Goal: Information Seeking & Learning: Learn about a topic

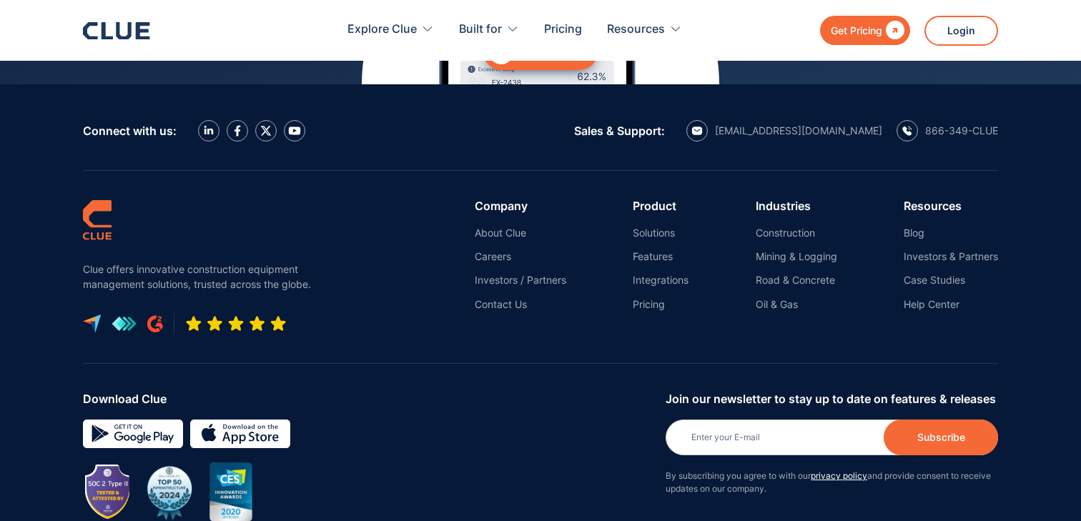
scroll to position [6517, 0]
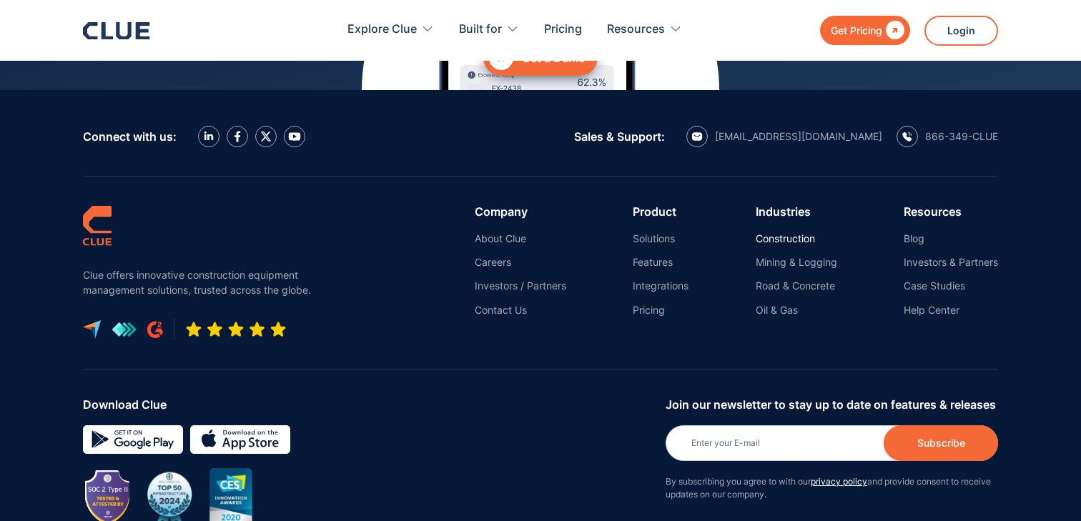
click at [770, 232] on link "Construction" at bounding box center [797, 238] width 82 height 13
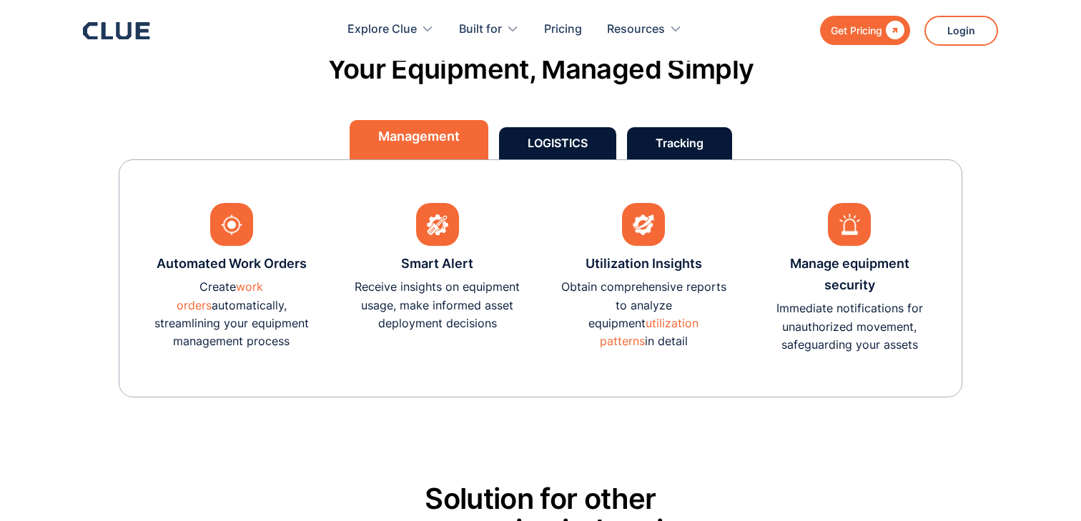
scroll to position [4163, 0]
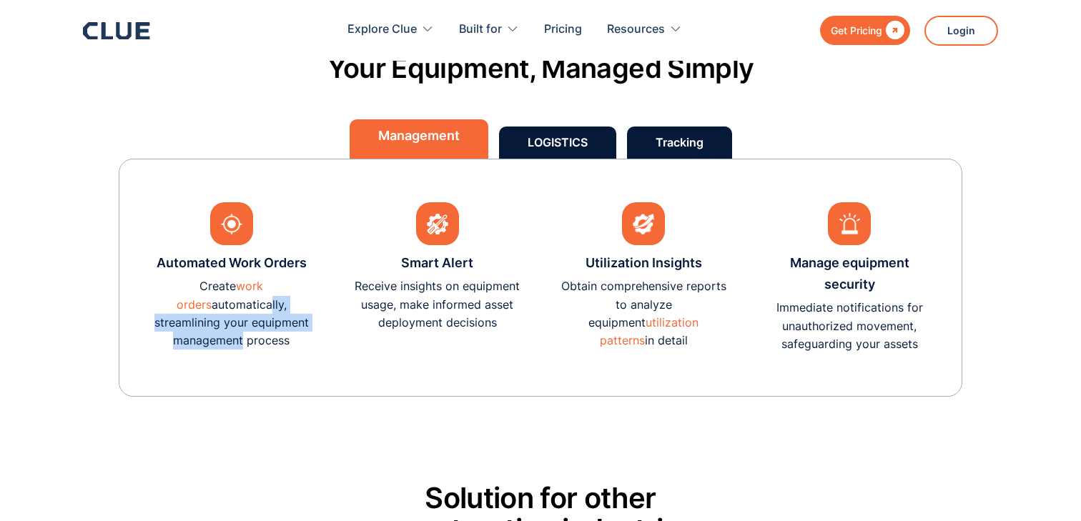
drag, startPoint x: 211, startPoint y: 313, endPoint x: 308, endPoint y: 320, distance: 97.5
click at [308, 320] on p "Create work orders automatically, streamlining your equipment management process" at bounding box center [231, 313] width 167 height 72
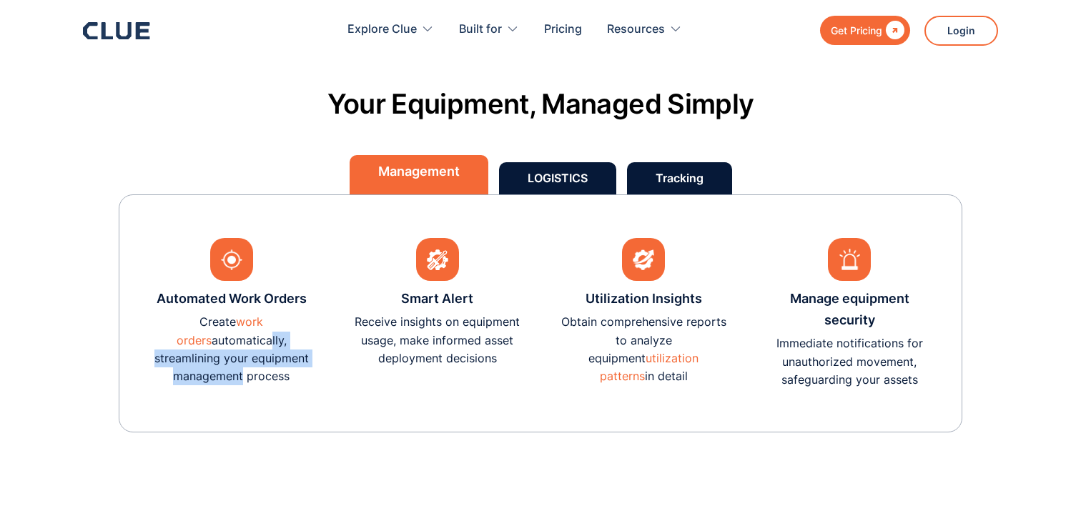
scroll to position [4124, 0]
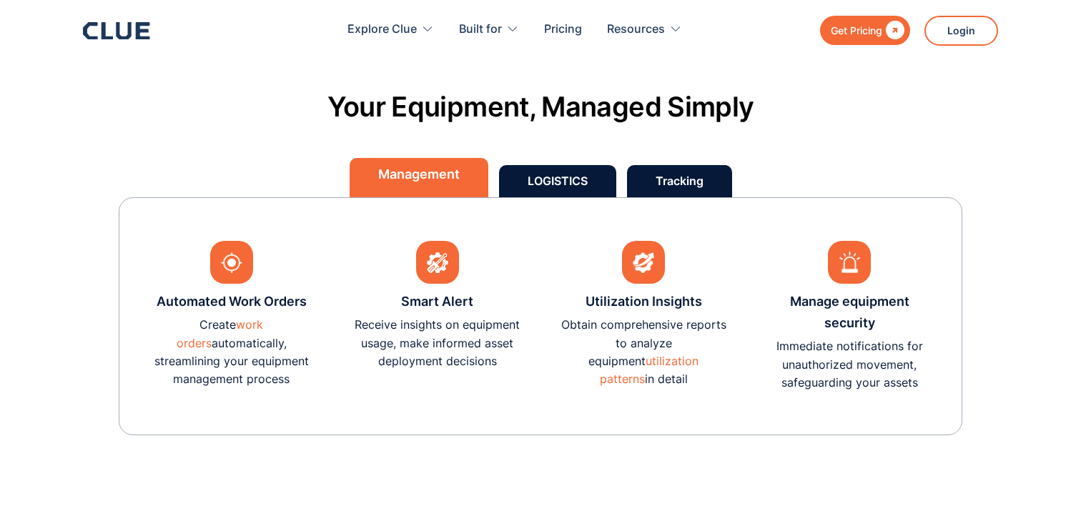
click at [260, 386] on p "Create work orders automatically, streamlining your equipment management process" at bounding box center [231, 352] width 167 height 72
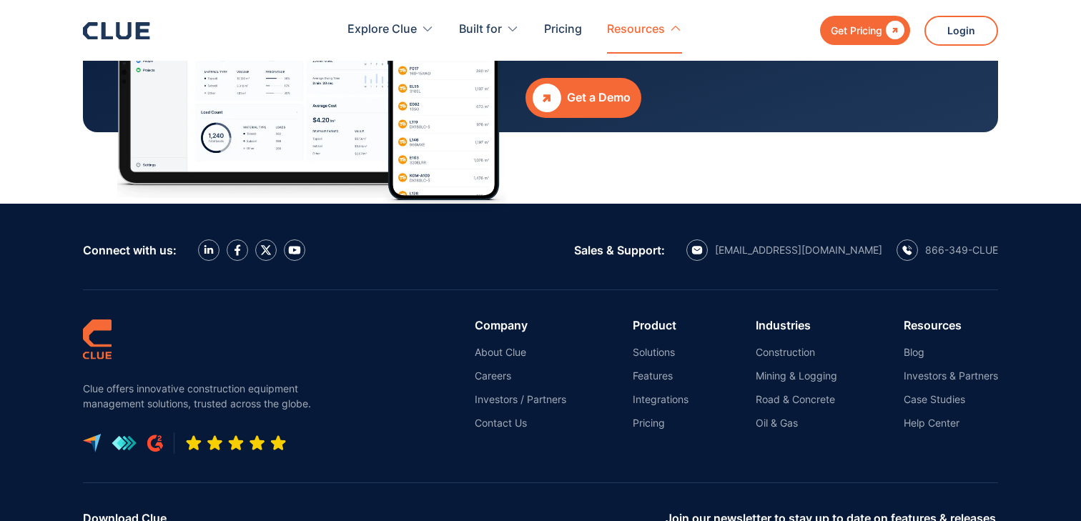
scroll to position [7335, 0]
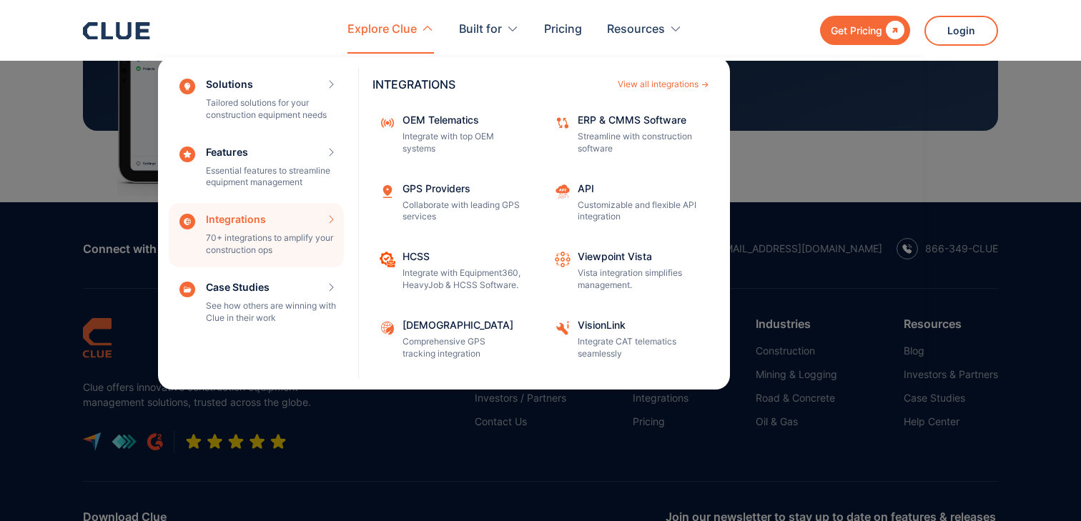
click at [310, 230] on div "Integrations 70+ integrations to amplify your construction ops INTEGRATIONS Vie…" at bounding box center [256, 235] width 175 height 64
click at [325, 217] on div "Integrations 70+ integrations to amplify your construction ops INTEGRATIONS Vie…" at bounding box center [256, 235] width 175 height 64
click at [666, 81] on div "View all integrations" at bounding box center [658, 84] width 81 height 9
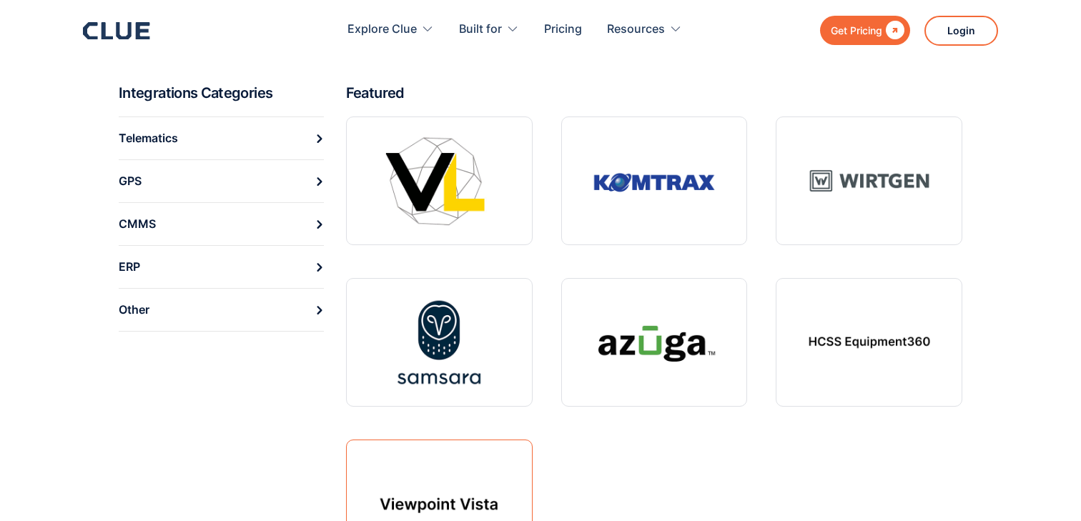
scroll to position [547, 0]
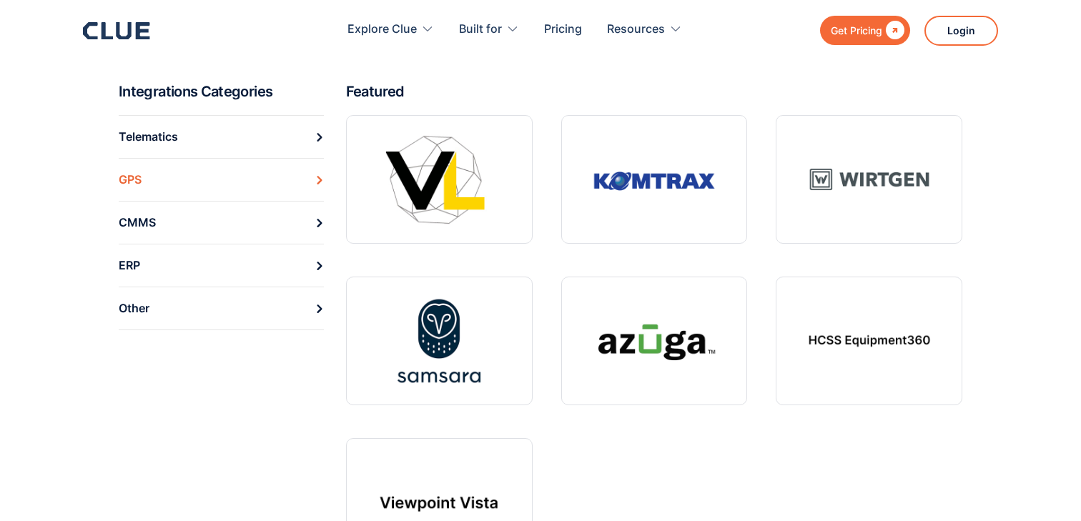
click at [213, 134] on link "Telematics" at bounding box center [221, 136] width 205 height 43
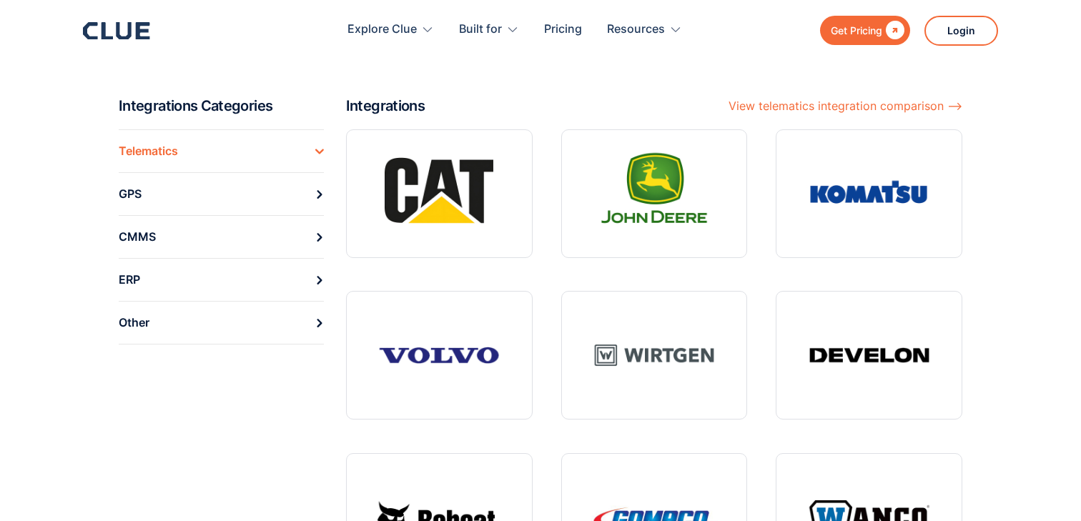
scroll to position [197, 0]
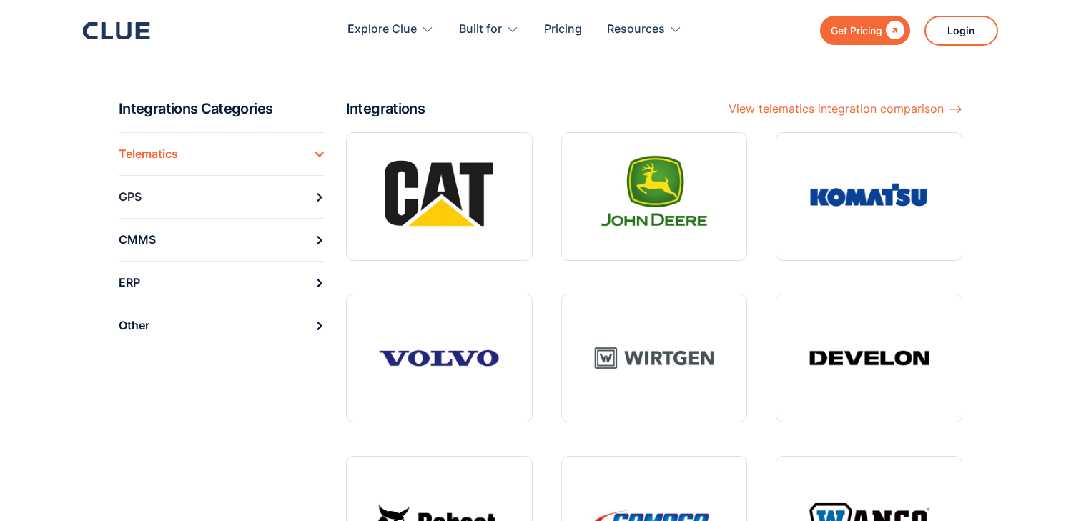
click at [313, 200] on link "GPS" at bounding box center [221, 196] width 205 height 43
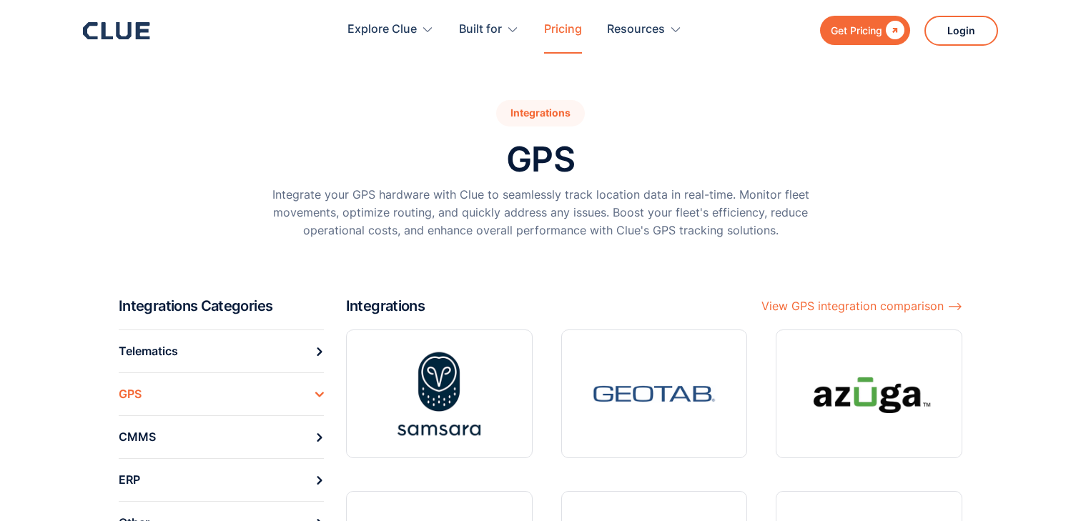
click at [569, 30] on link "Pricing" at bounding box center [563, 29] width 38 height 45
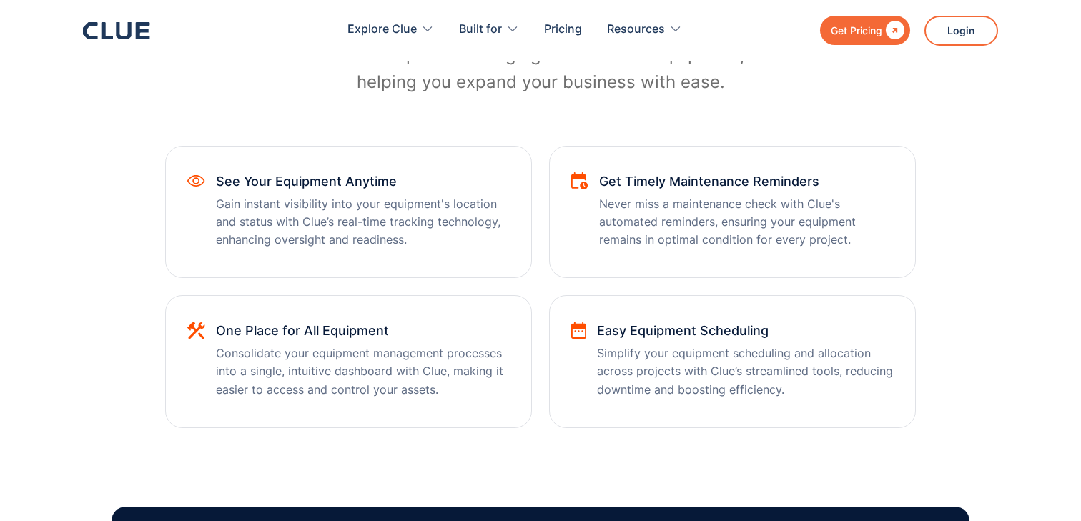
scroll to position [779, 0]
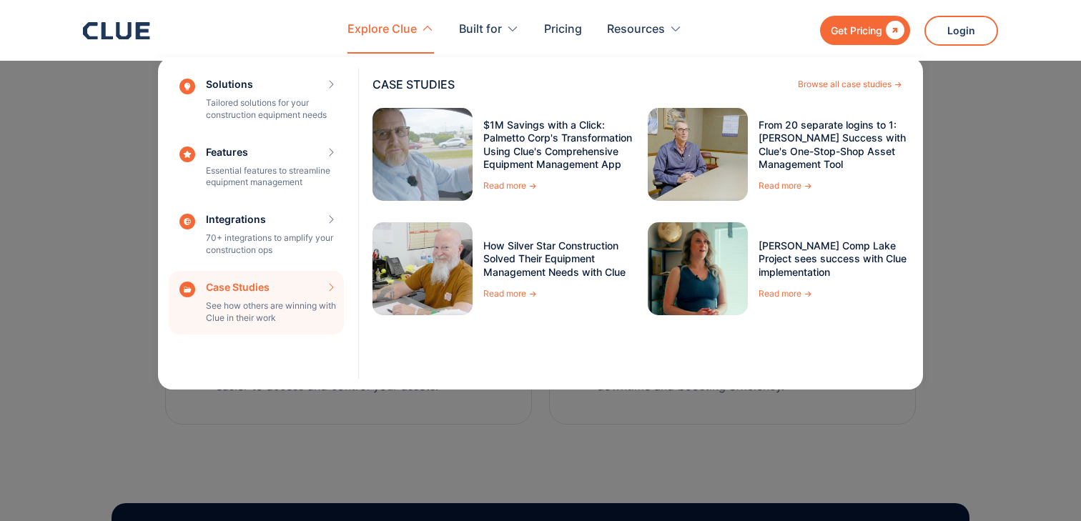
click at [324, 283] on div "Case Studies See how others are winning with Clue in their work CASE STUDIES Br…" at bounding box center [256, 303] width 175 height 64
click at [309, 296] on div "Case Studies See how others are winning with Clue in their work CASE STUDIES Br…" at bounding box center [256, 303] width 175 height 64
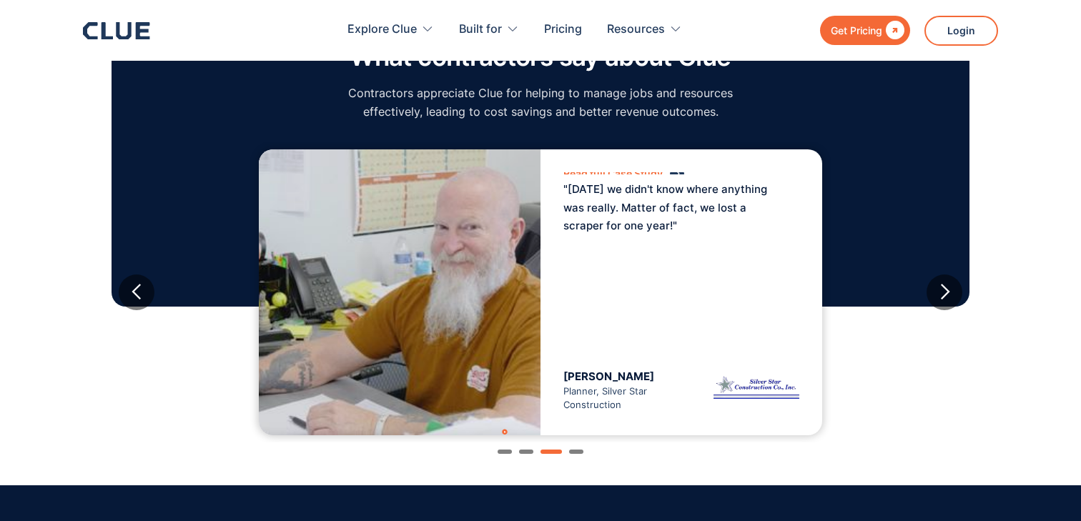
scroll to position [1325, 0]
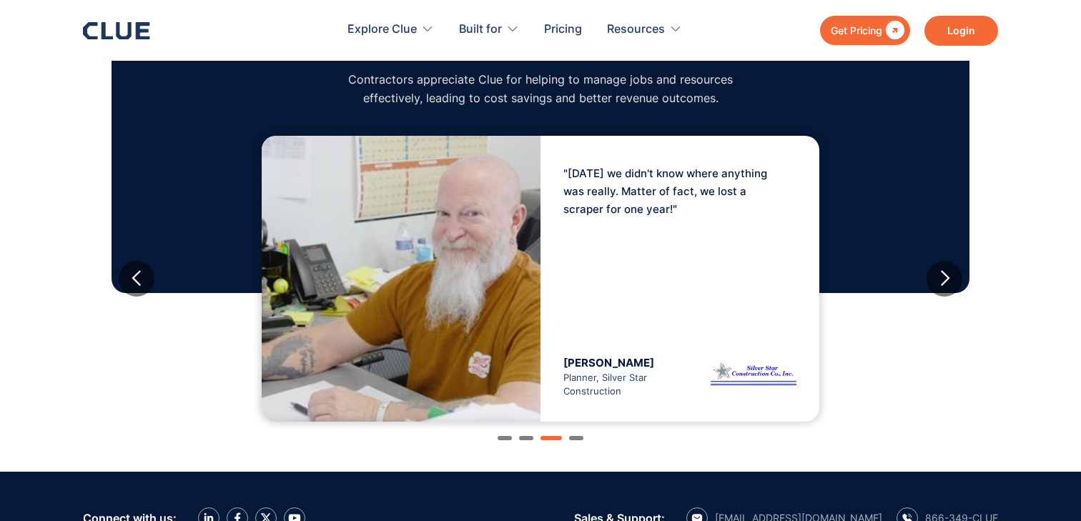
click at [962, 41] on link "Login" at bounding box center [962, 31] width 74 height 30
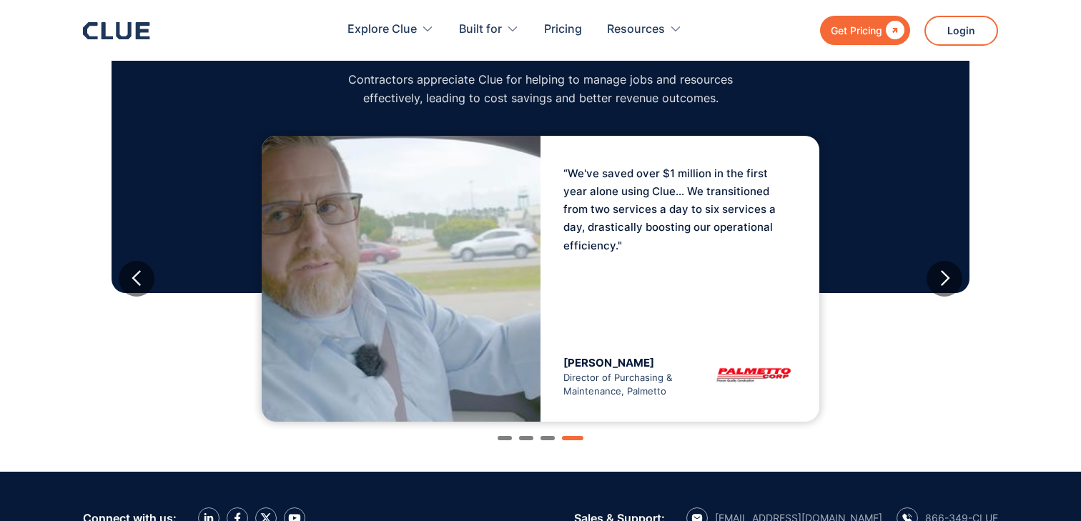
click at [840, 36] on div "Get Pricing" at bounding box center [856, 30] width 51 height 18
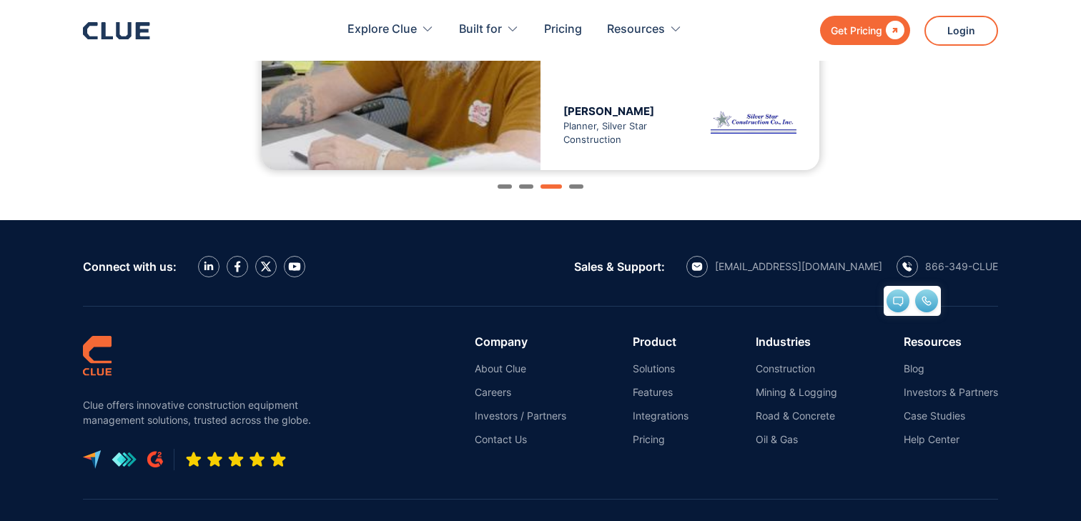
scroll to position [1585, 0]
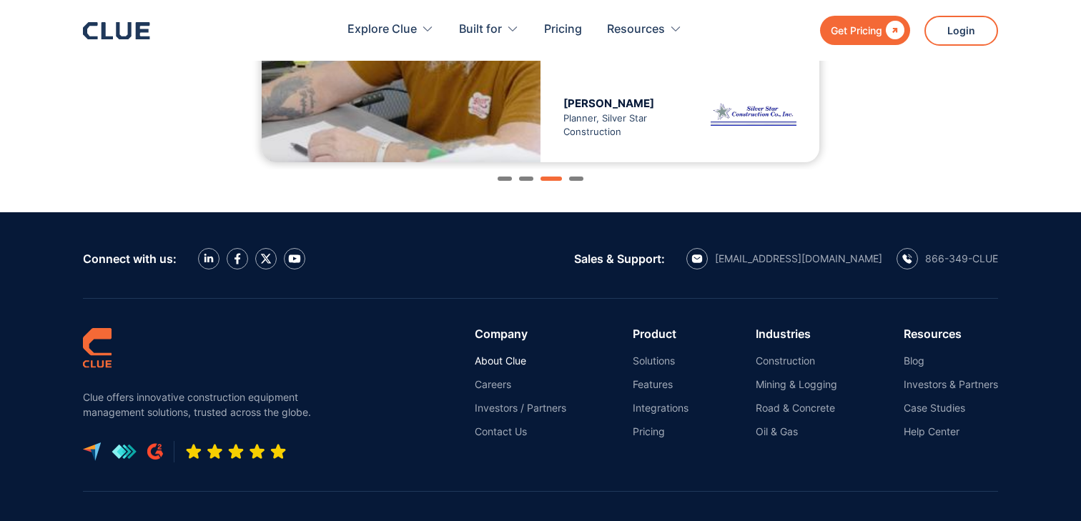
click at [496, 366] on link "About Clue" at bounding box center [521, 361] width 92 height 13
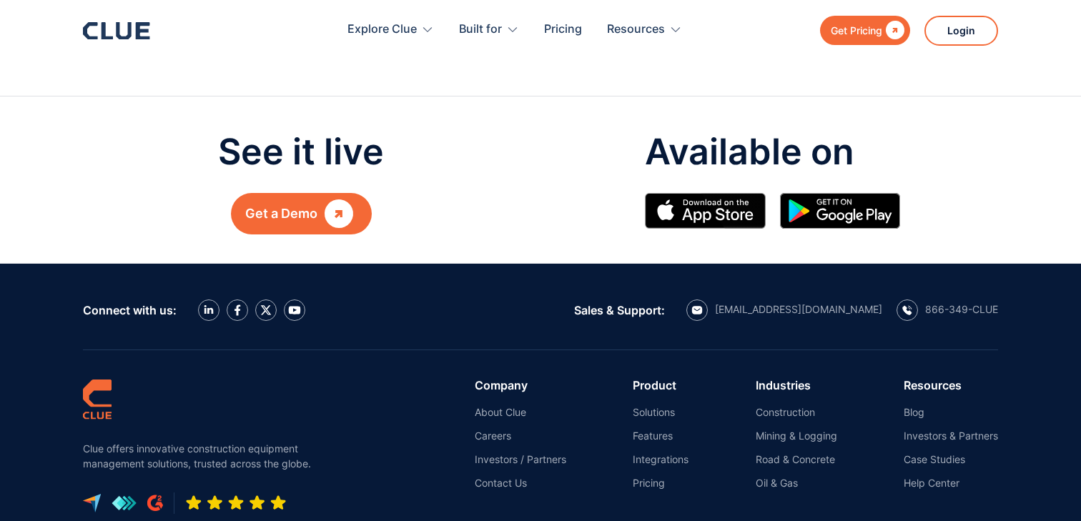
scroll to position [1579, 0]
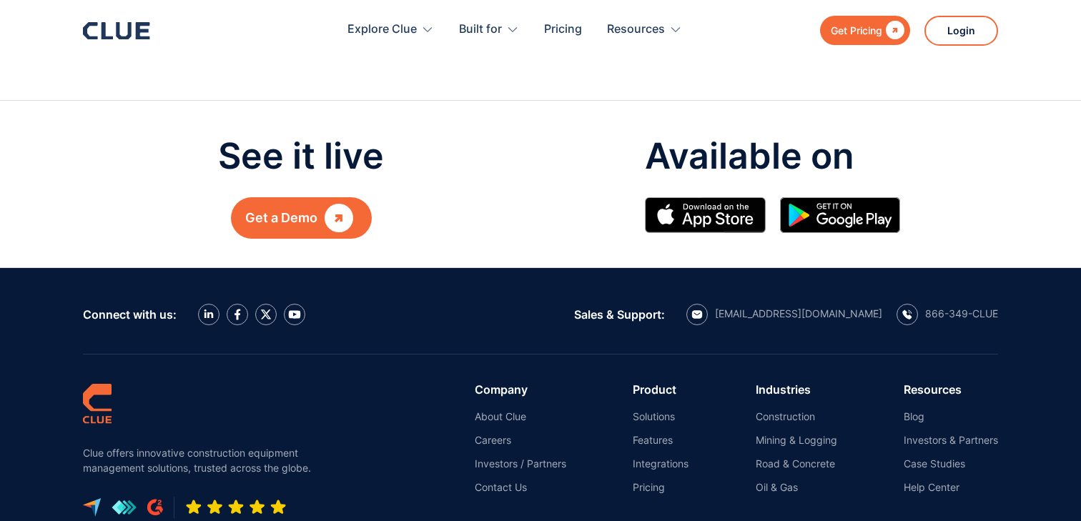
click at [336, 209] on div "" at bounding box center [339, 218] width 29 height 19
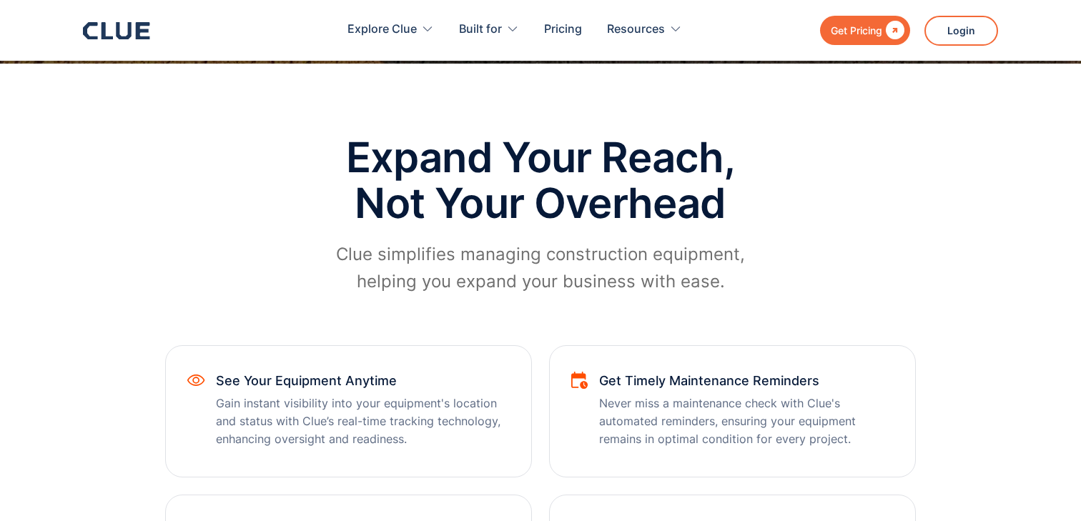
scroll to position [572, 0]
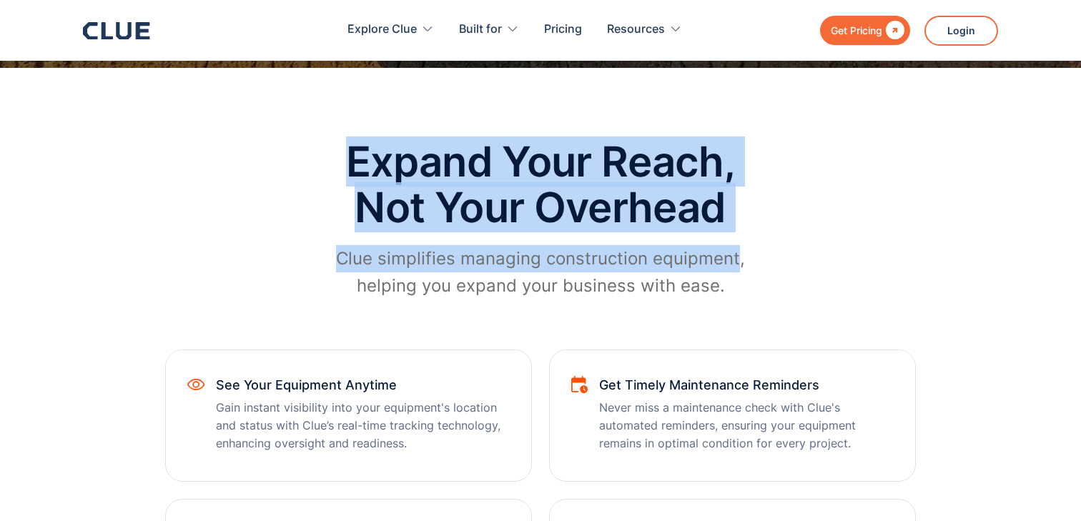
drag, startPoint x: 343, startPoint y: 152, endPoint x: 737, endPoint y: 252, distance: 406.4
click at [737, 252] on div "Expand Your Reach, Not Your Overhead Clue simplifies managing construction equi…" at bounding box center [540, 226] width 429 height 174
click at [651, 221] on h2 "Expand Your Reach, Not Your Overhead" at bounding box center [540, 185] width 429 height 92
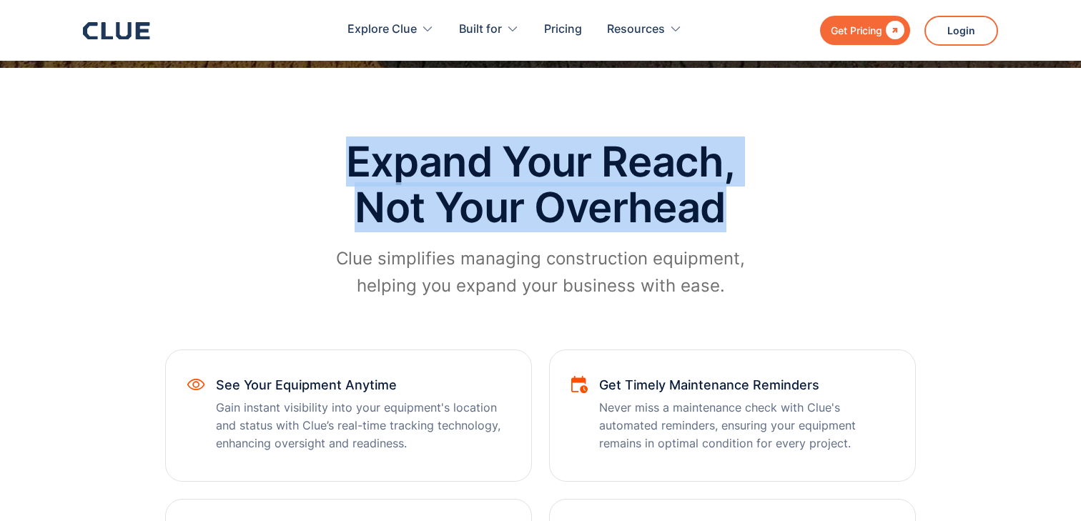
drag, startPoint x: 338, startPoint y: 156, endPoint x: 727, endPoint y: 205, distance: 392.8
click at [727, 205] on h2 "Expand Your Reach, Not Your Overhead" at bounding box center [540, 185] width 429 height 92
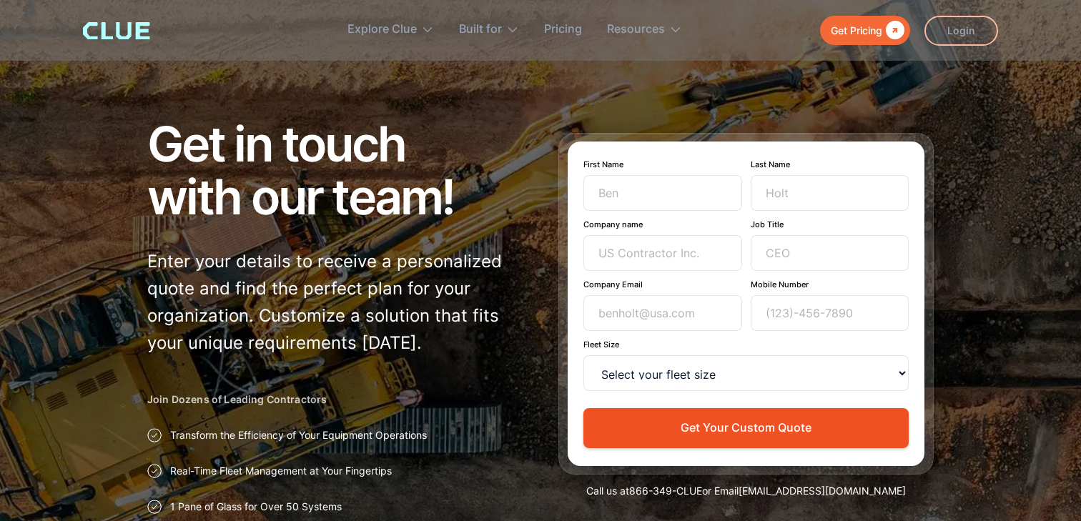
scroll to position [0, 0]
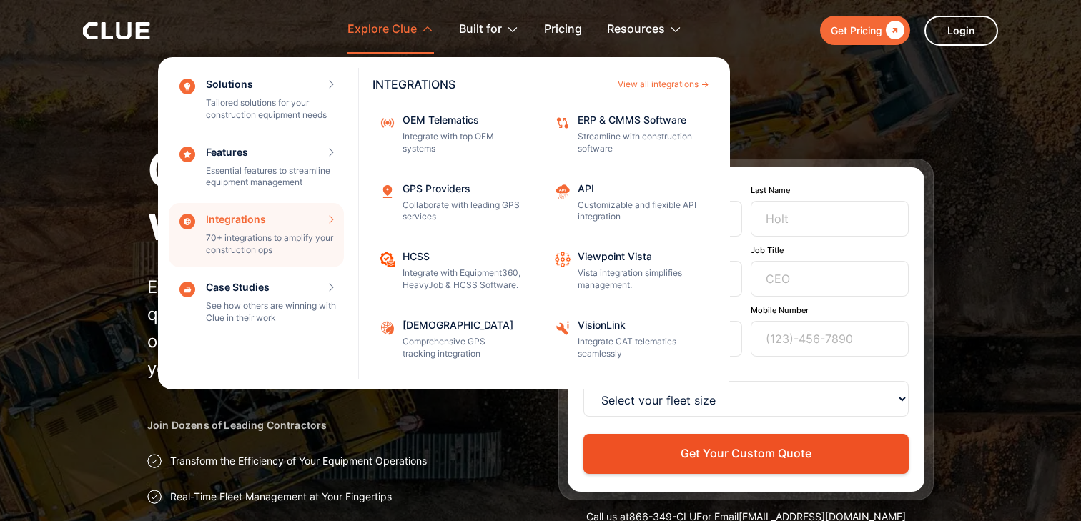
click at [328, 212] on div "Integrations 70+ integrations to amplify your construction ops INTEGRATIONS Vie…" at bounding box center [256, 235] width 175 height 64
click at [673, 83] on div "View all integrations" at bounding box center [658, 84] width 81 height 9
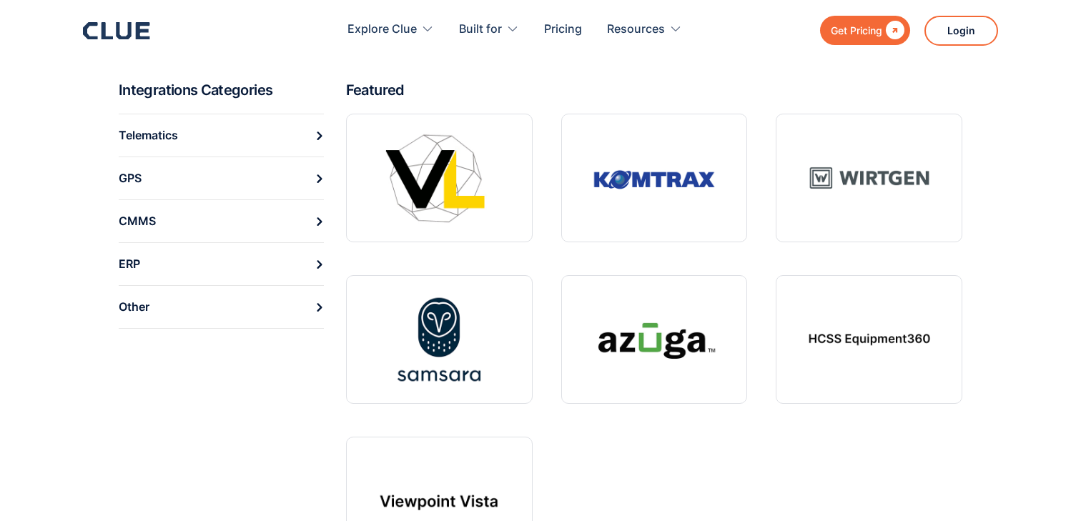
scroll to position [541, 0]
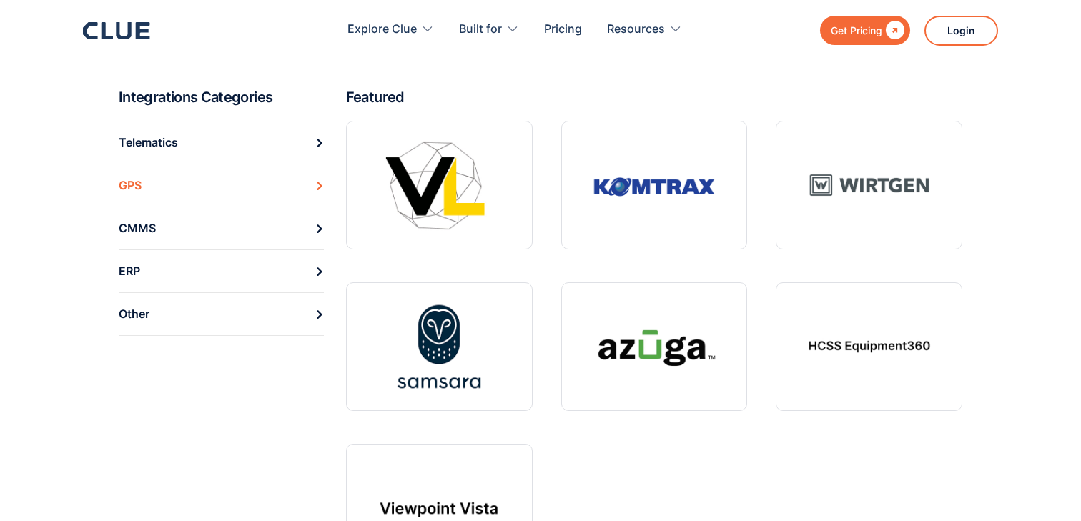
click at [215, 175] on link "GPS" at bounding box center [221, 185] width 205 height 43
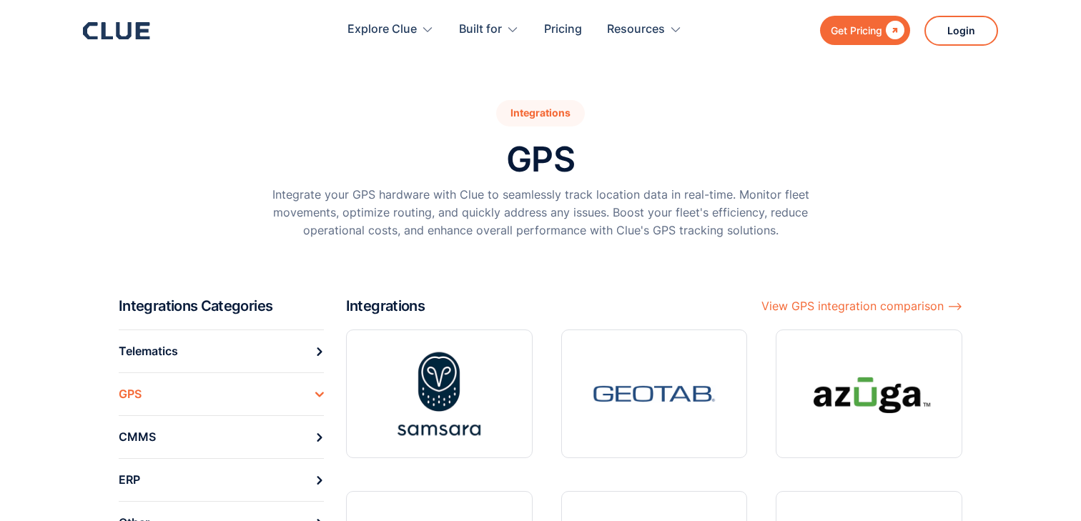
click at [129, 27] on icon at bounding box center [123, 30] width 15 height 17
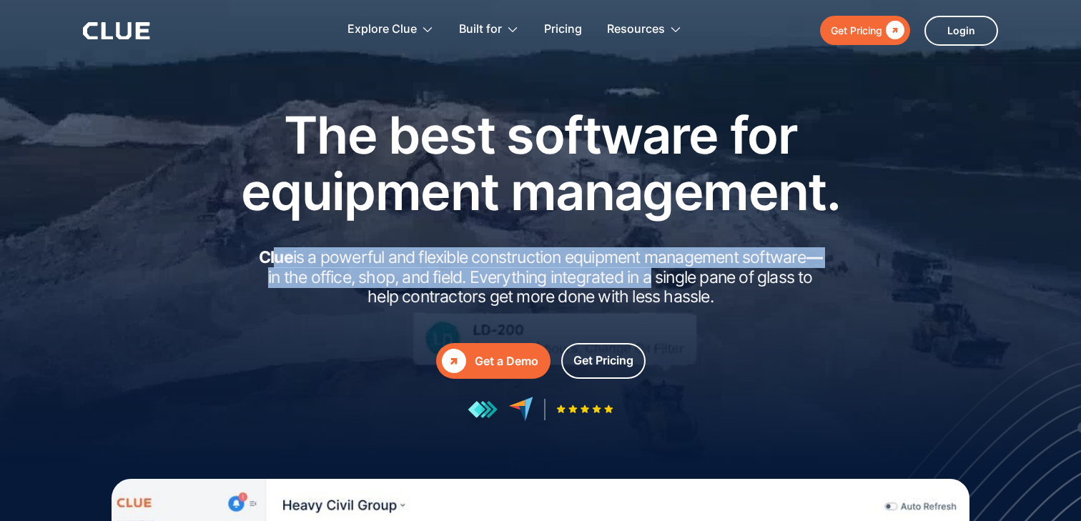
drag, startPoint x: 280, startPoint y: 260, endPoint x: 667, endPoint y: 281, distance: 387.5
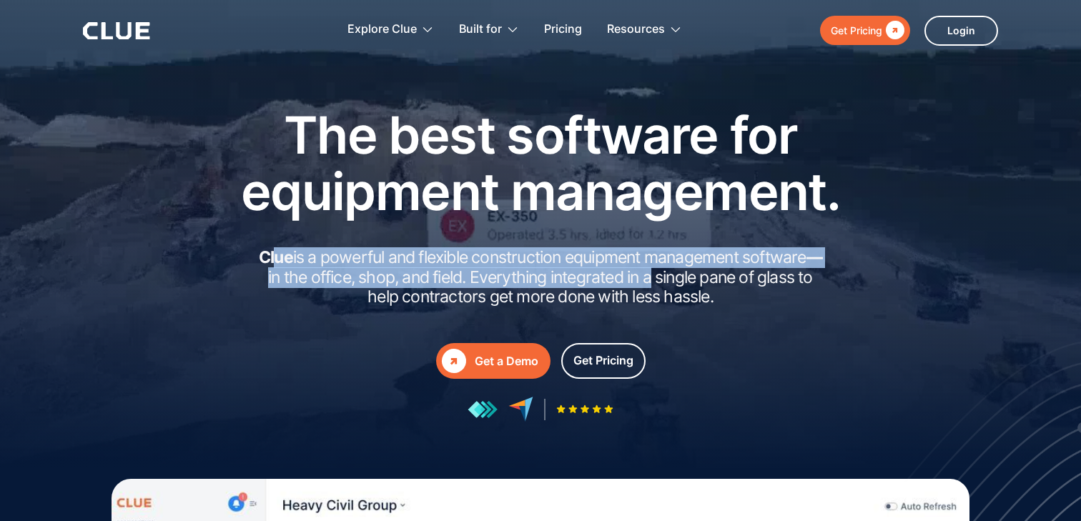
click at [667, 281] on h2 "Clue is a powerful and flexible construction equipment management software — in…" at bounding box center [541, 277] width 572 height 59
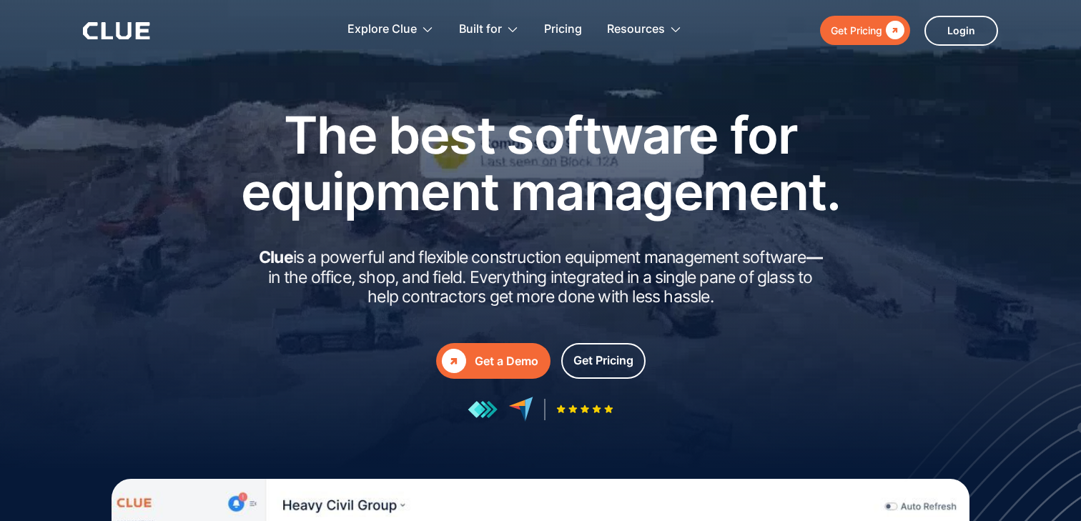
click at [681, 283] on h2 "Clue is a powerful and flexible construction equipment management software — in…" at bounding box center [541, 277] width 572 height 59
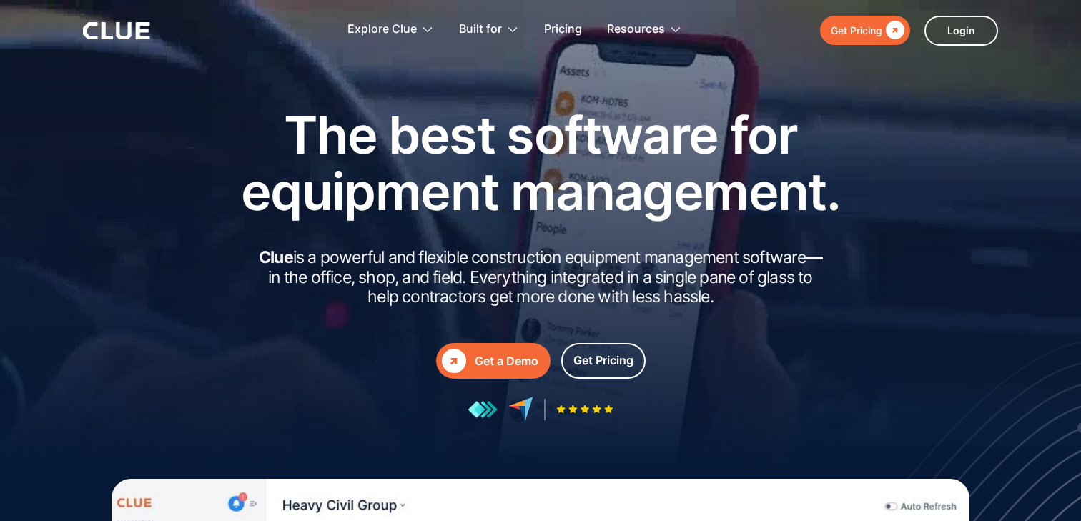
drag, startPoint x: 734, startPoint y: 301, endPoint x: 262, endPoint y: 251, distance: 475.3
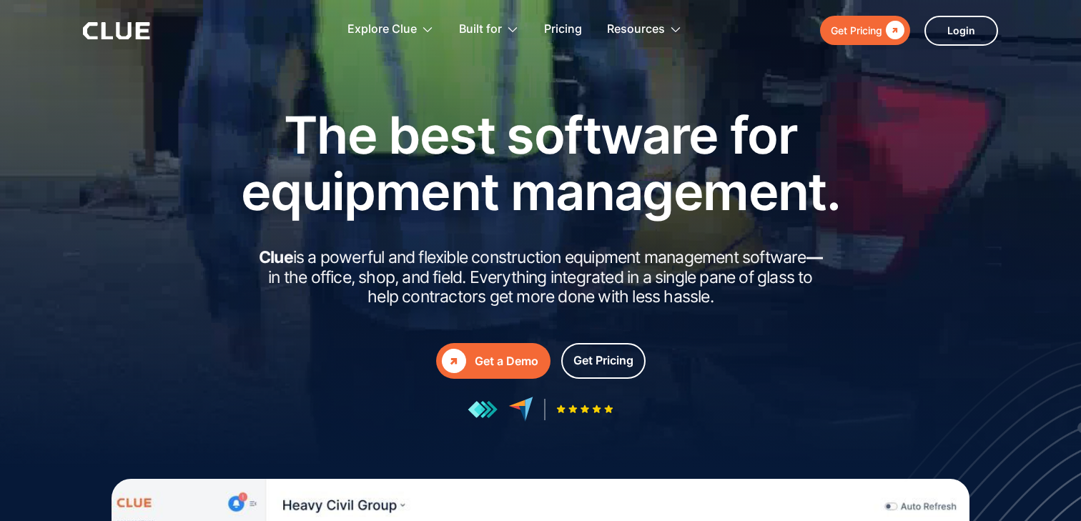
click at [262, 251] on h2 "Clue is a powerful and flexible construction equipment management software — in…" at bounding box center [541, 277] width 572 height 59
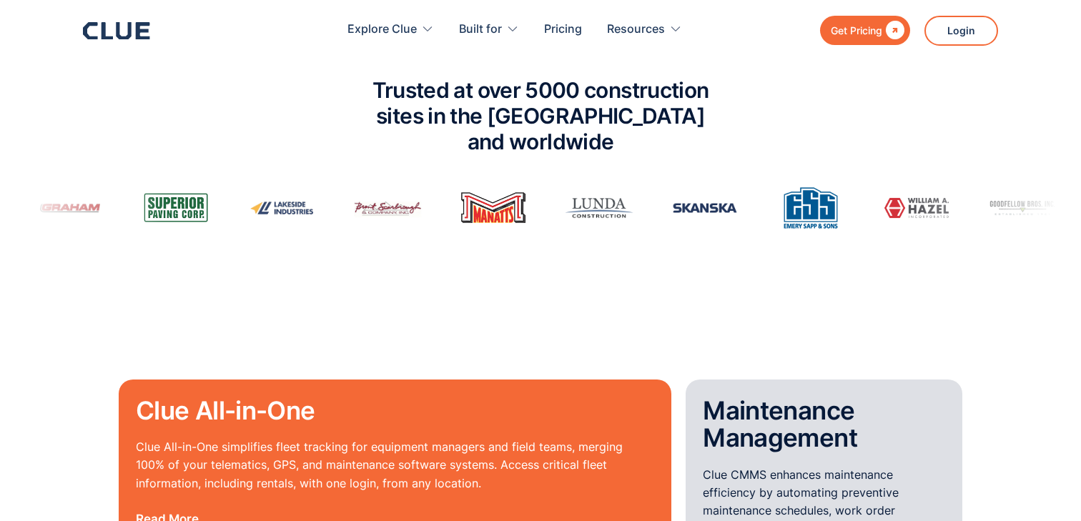
scroll to position [983, 0]
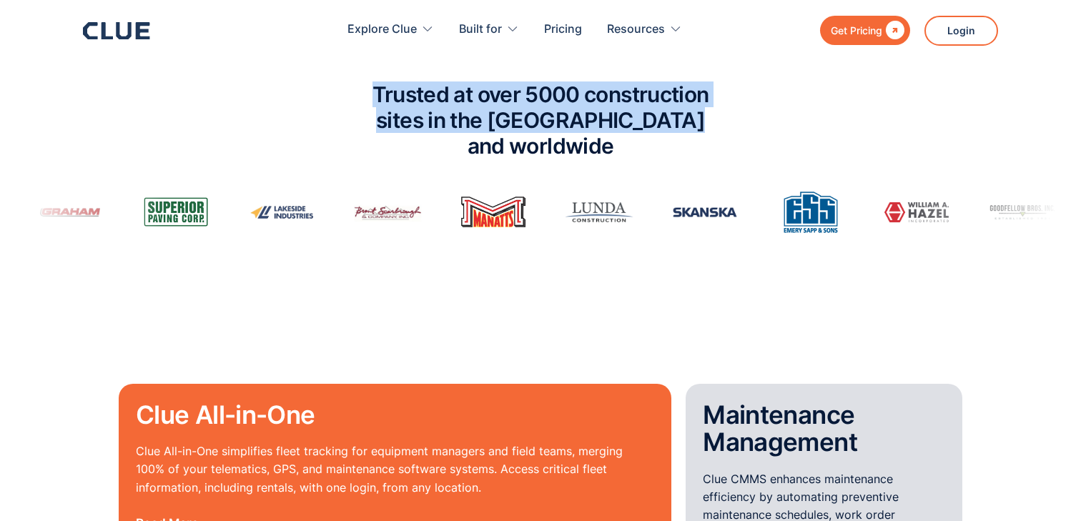
drag, startPoint x: 370, startPoint y: 92, endPoint x: 718, endPoint y: 115, distance: 349.0
click at [718, 115] on h2 "Trusted at over 5000 construction sites in the [GEOGRAPHIC_DATA] and worldwide" at bounding box center [540, 120] width 393 height 77
click at [509, 109] on h2 "Trusted at over 5000 construction sites in the [GEOGRAPHIC_DATA] and worldwide" at bounding box center [540, 120] width 393 height 77
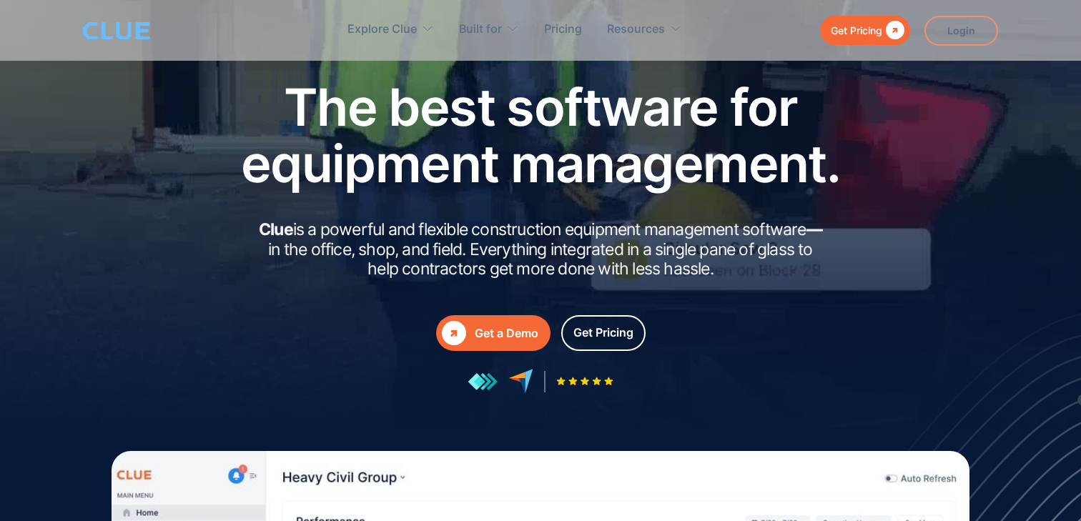
scroll to position [0, 0]
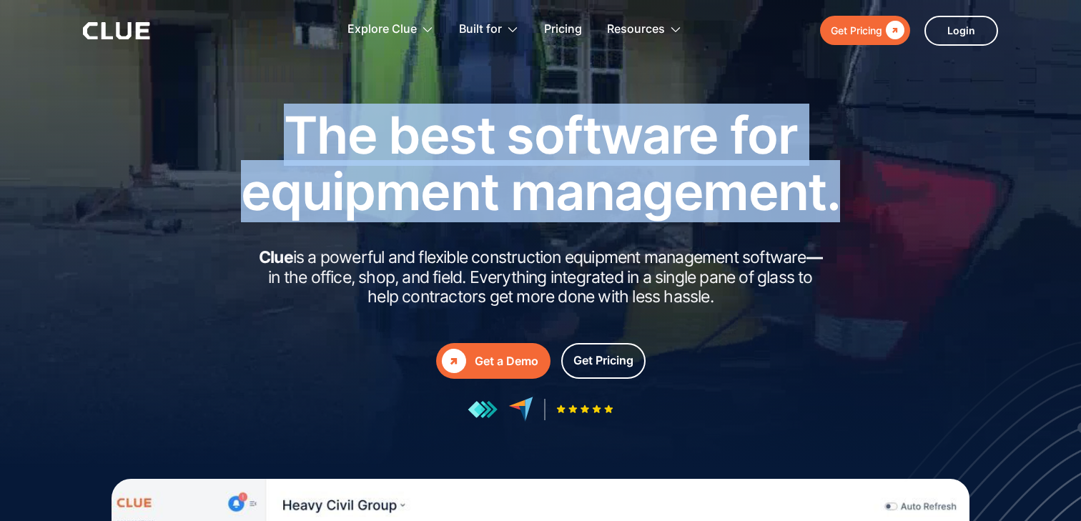
drag, startPoint x: 289, startPoint y: 131, endPoint x: 884, endPoint y: 217, distance: 601.1
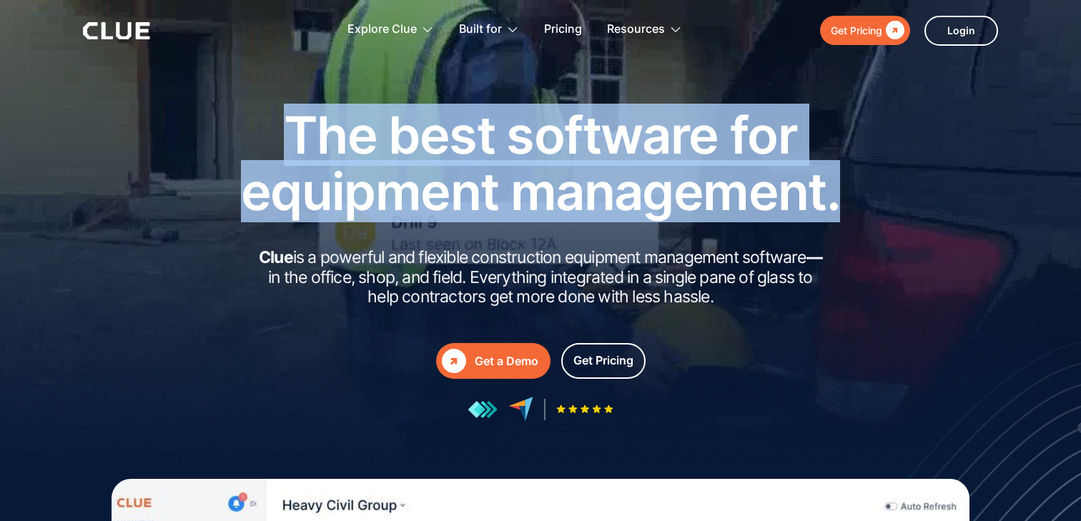
click at [885, 217] on div "The best software for equipment management. Clue is a powerful and flexible con…" at bounding box center [541, 264] width 844 height 315
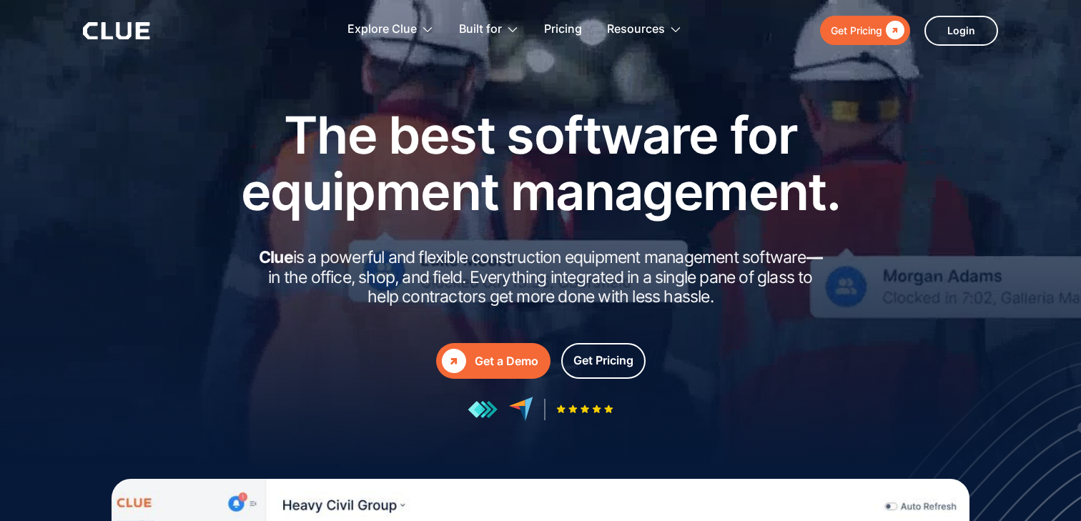
click at [500, 245] on div "The best software for equipment management. Clue is a powerful and flexible con…" at bounding box center [541, 264] width 644 height 315
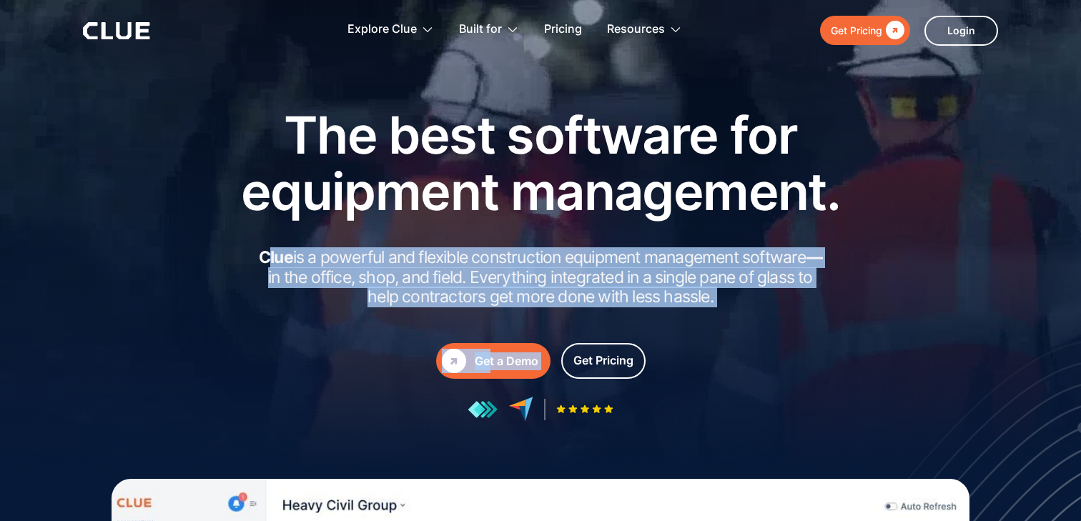
drag, startPoint x: 270, startPoint y: 252, endPoint x: 807, endPoint y: 309, distance: 540.1
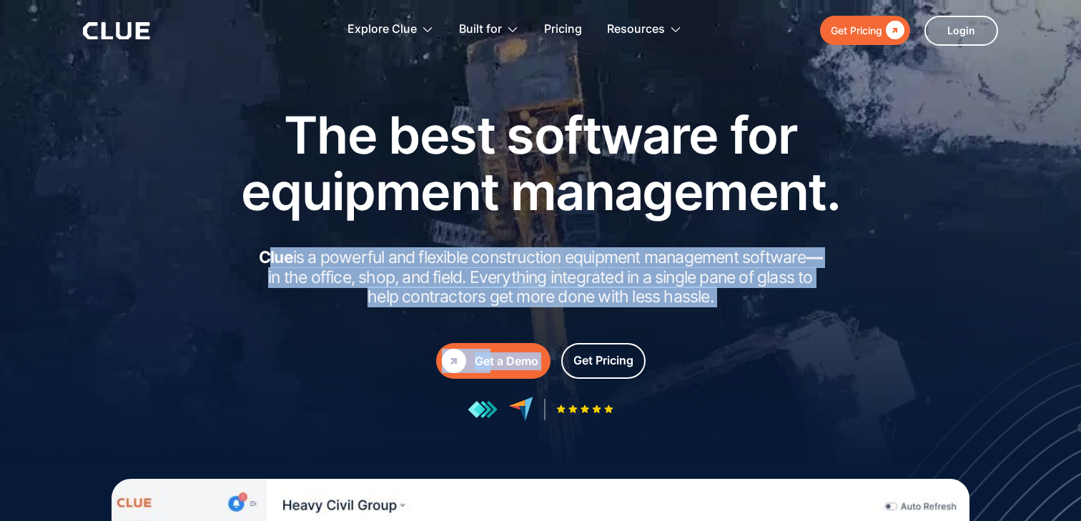
click at [807, 309] on div "The best software for equipment management. Clue is a powerful and flexible con…" at bounding box center [541, 264] width 644 height 315
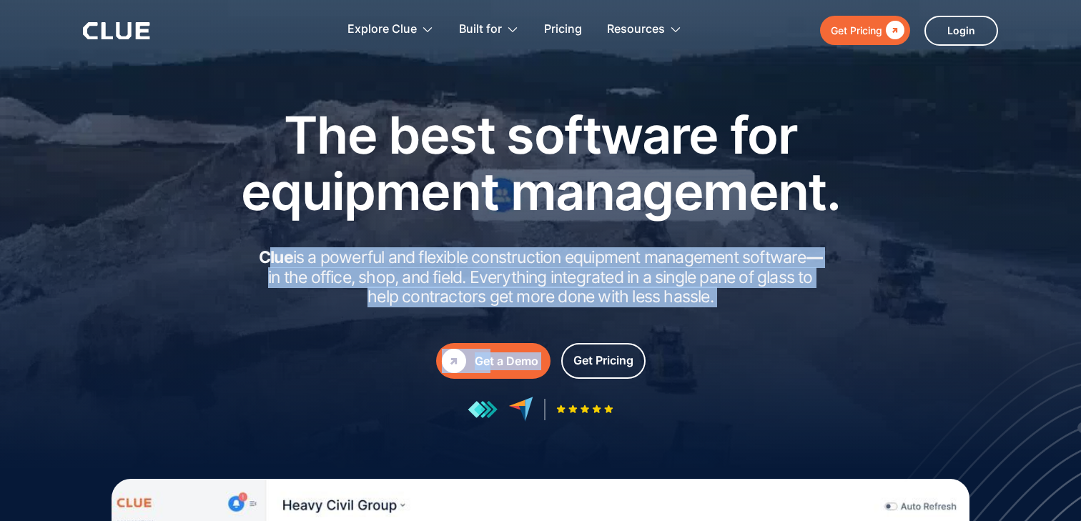
click at [509, 257] on h2 "Clue is a powerful and flexible construction equipment management software — in…" at bounding box center [541, 277] width 572 height 59
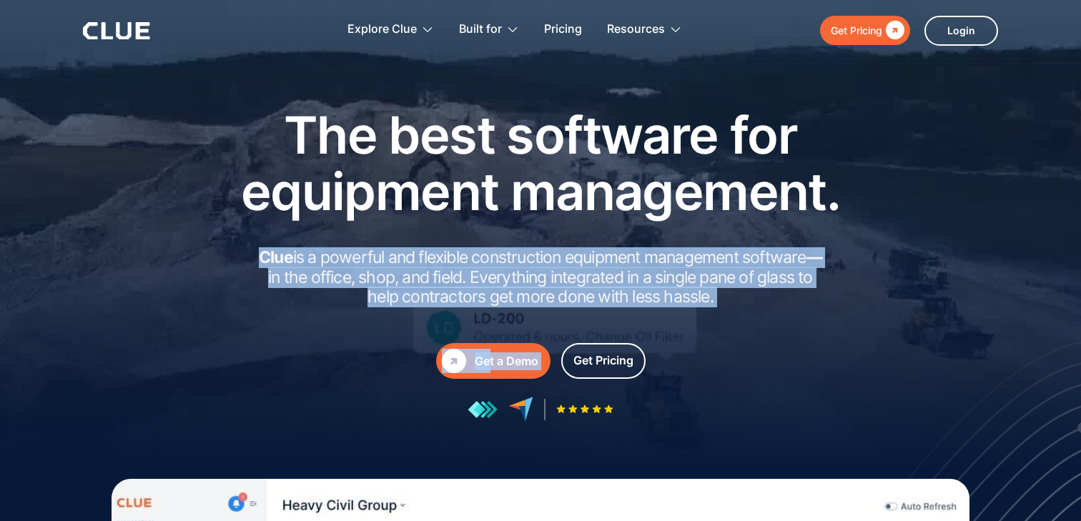
drag, startPoint x: 259, startPoint y: 257, endPoint x: 868, endPoint y: 316, distance: 612.2
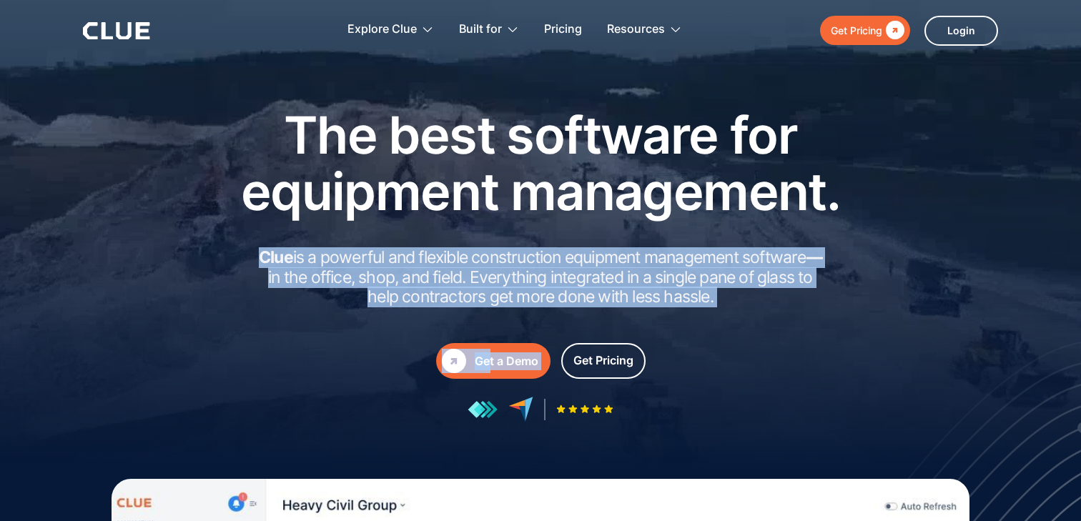
click at [868, 316] on div "The best software for equipment management. Clue is a powerful and flexible con…" at bounding box center [541, 264] width 844 height 315
